Goal: Check status: Check status

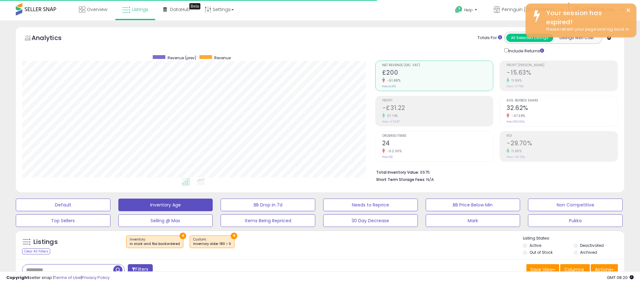
scroll to position [129, 353]
click at [97, 10] on span "Overview" at bounding box center [97, 9] width 21 height 6
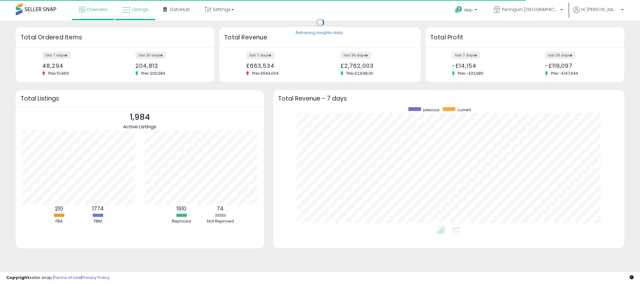
scroll to position [119, 338]
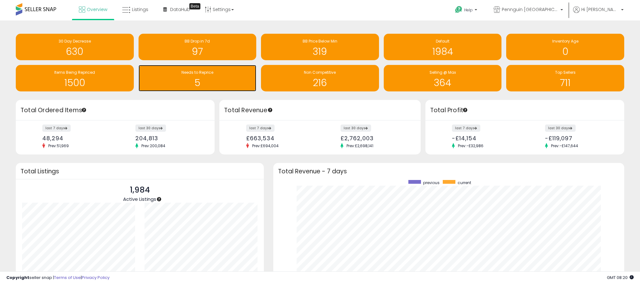
click at [196, 78] on h1 "5" at bounding box center [198, 83] width 112 height 10
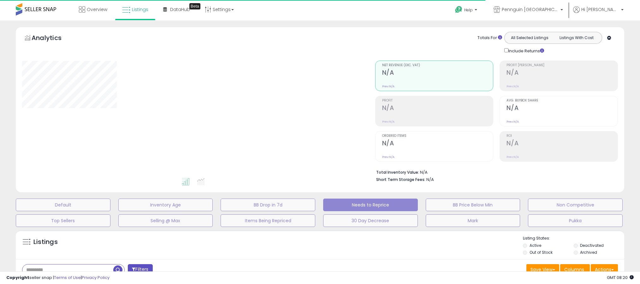
select select "**"
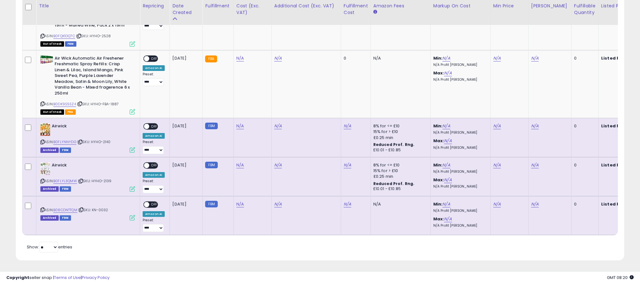
scroll to position [129, 353]
